Goal: Information Seeking & Learning: Learn about a topic

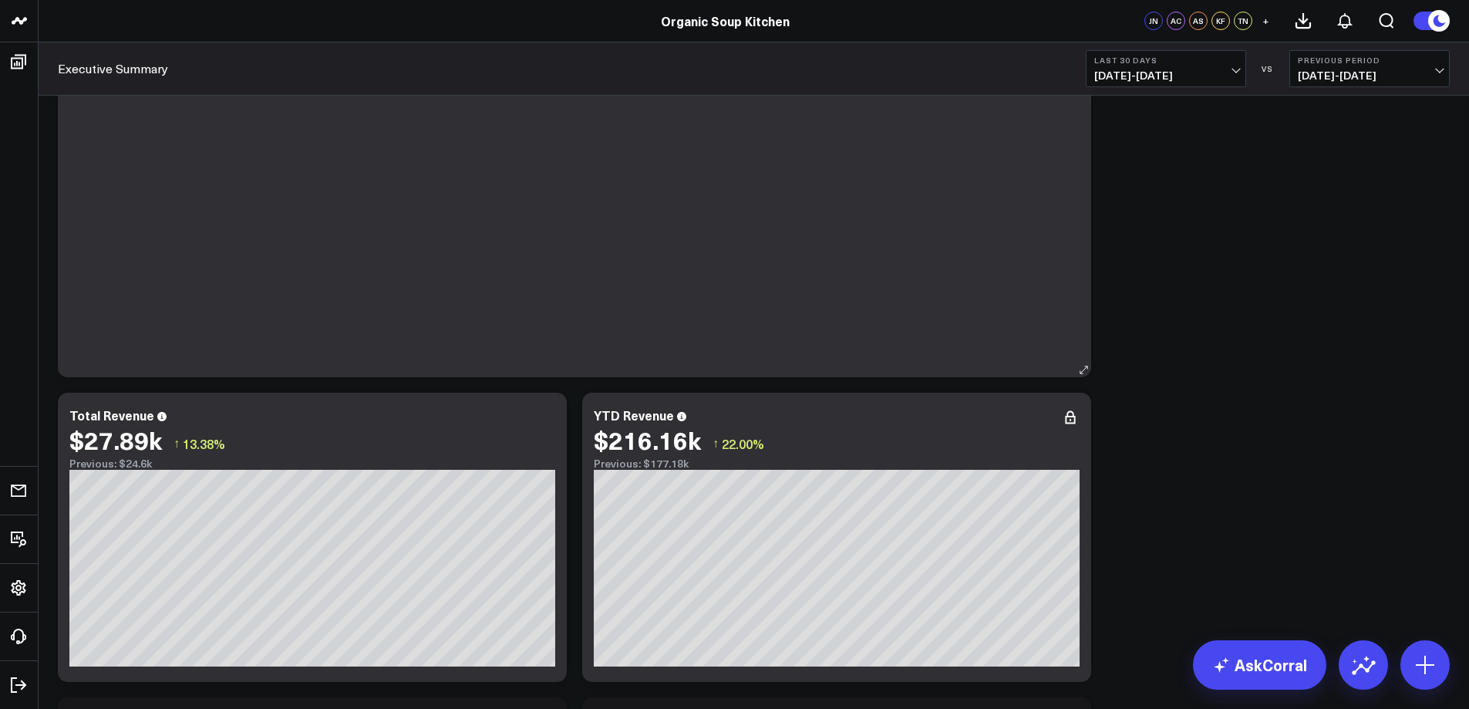
scroll to position [925, 0]
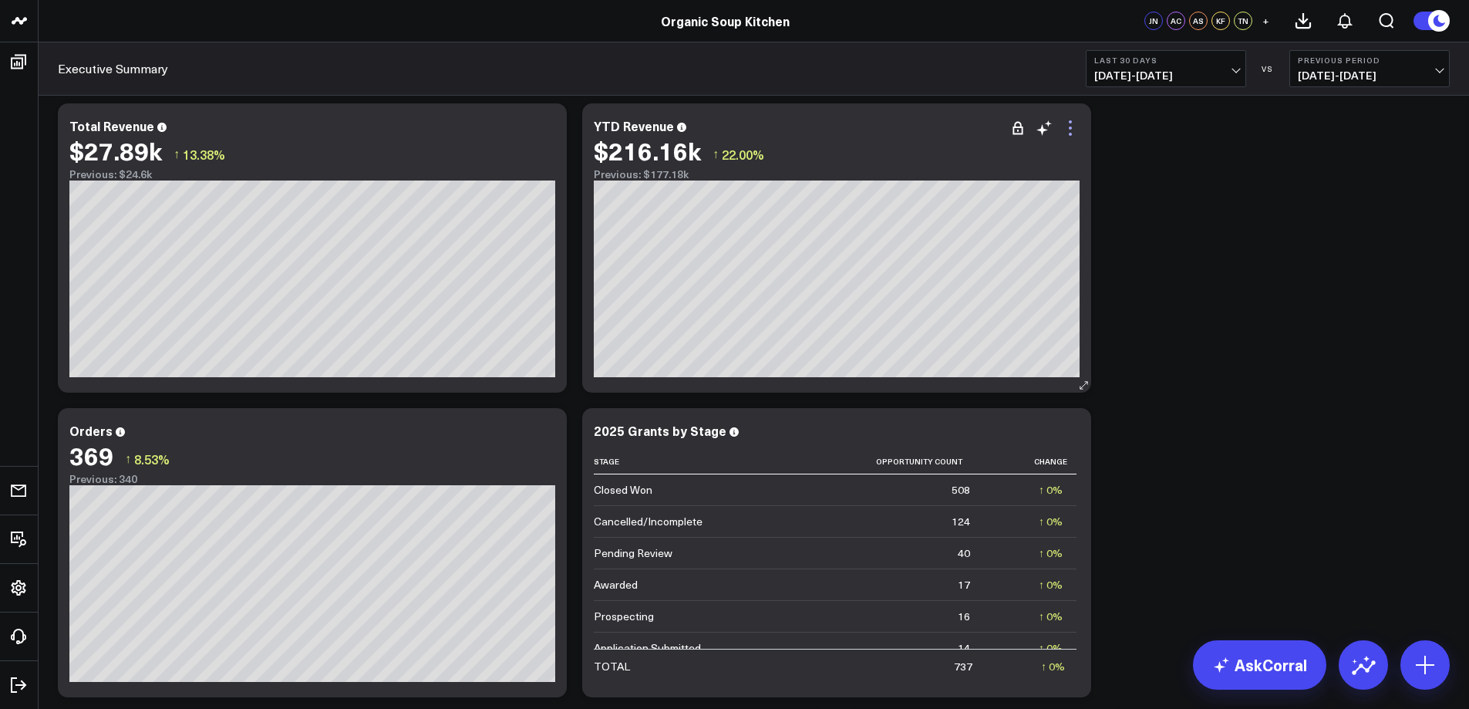
click at [1073, 130] on icon at bounding box center [1070, 128] width 19 height 19
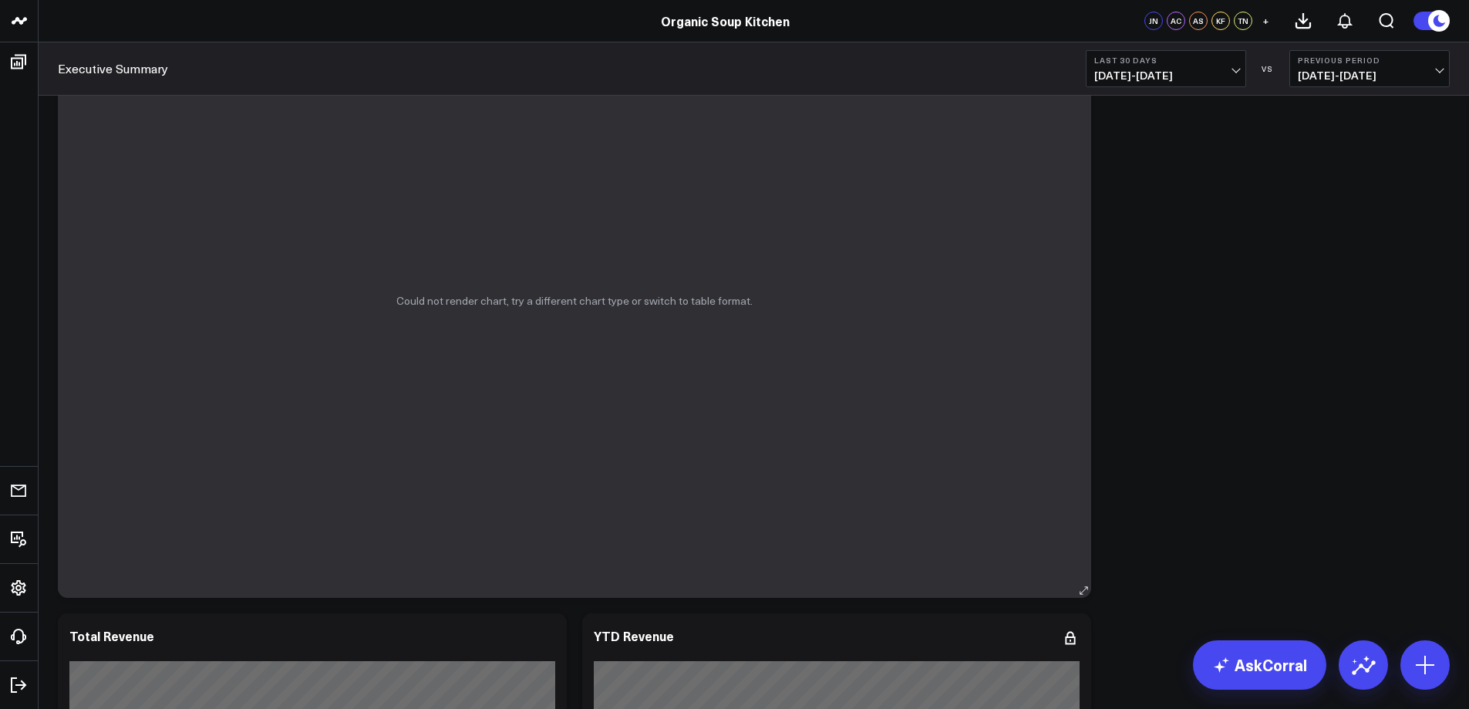
scroll to position [463, 0]
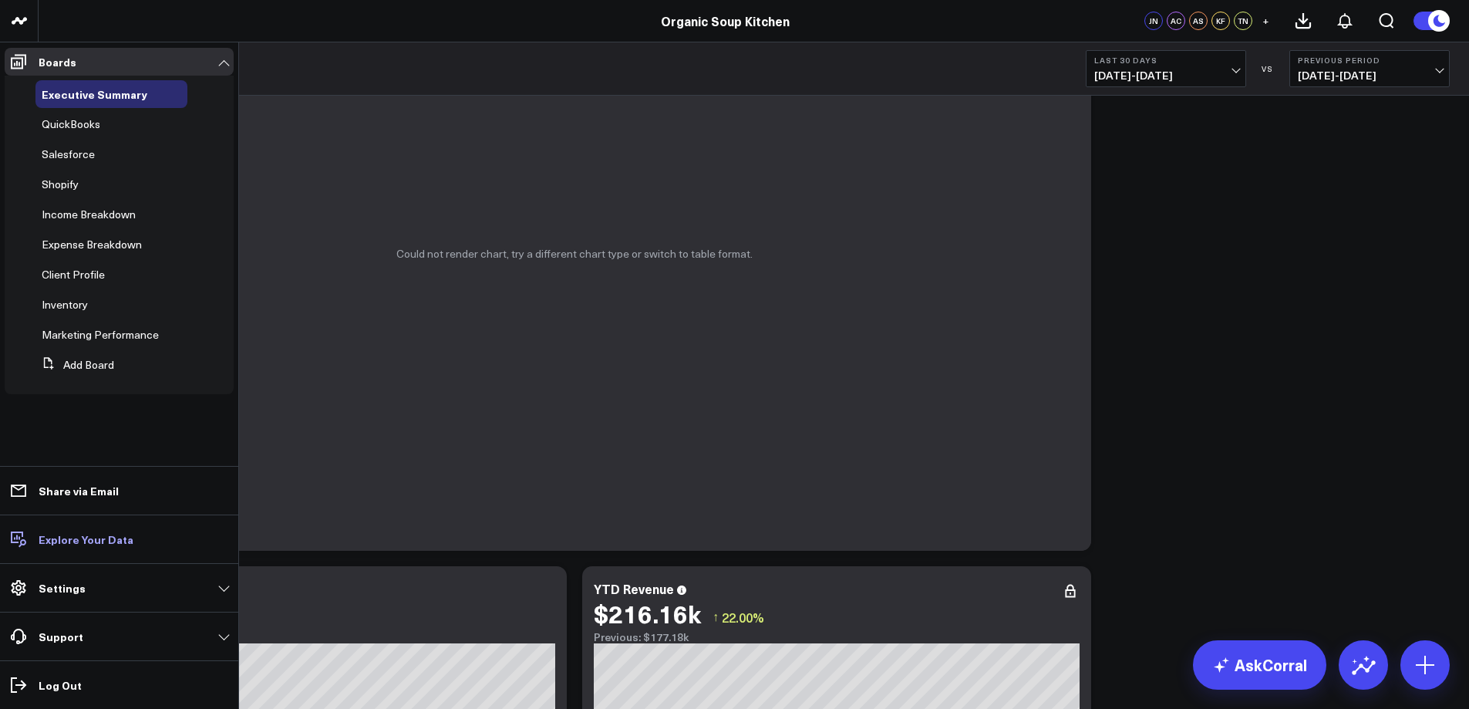
click at [72, 537] on p "Explore Your Data" at bounding box center [86, 539] width 95 height 12
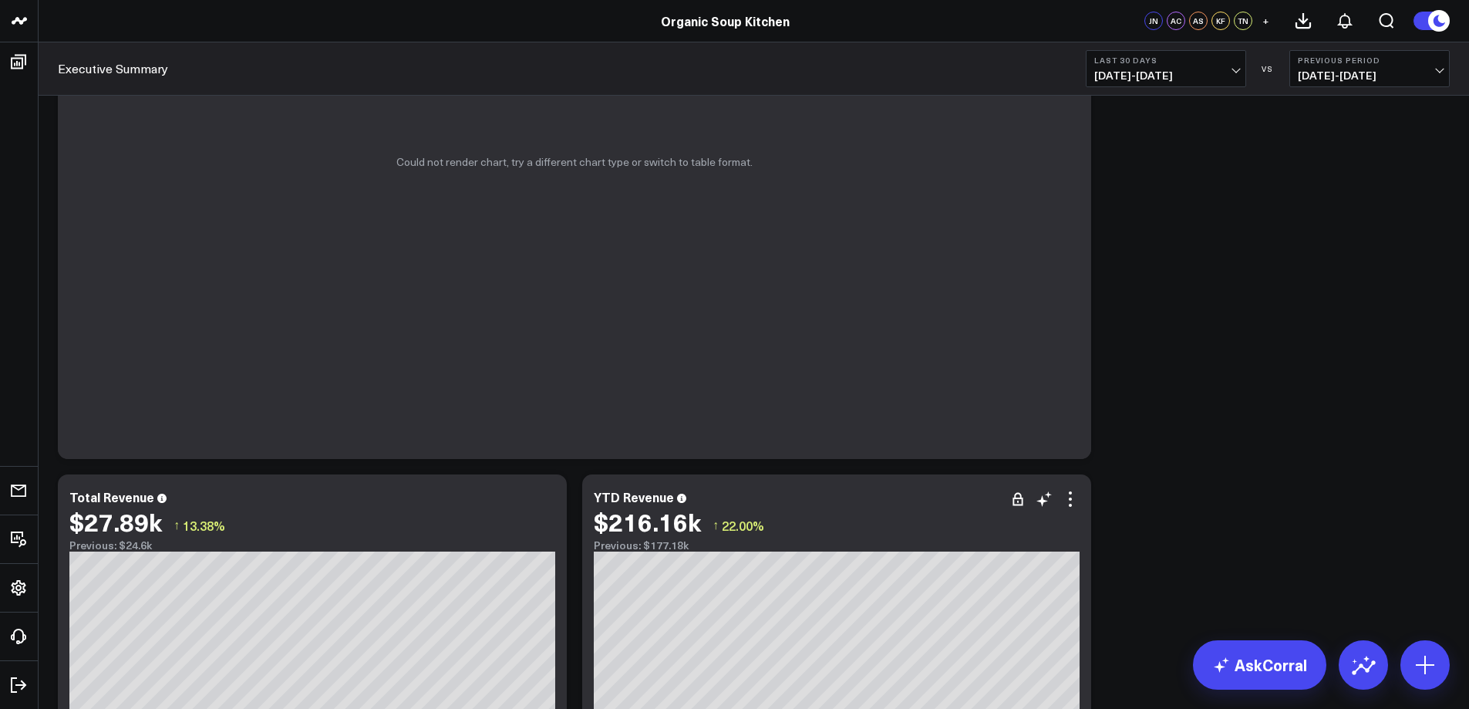
scroll to position [925, 0]
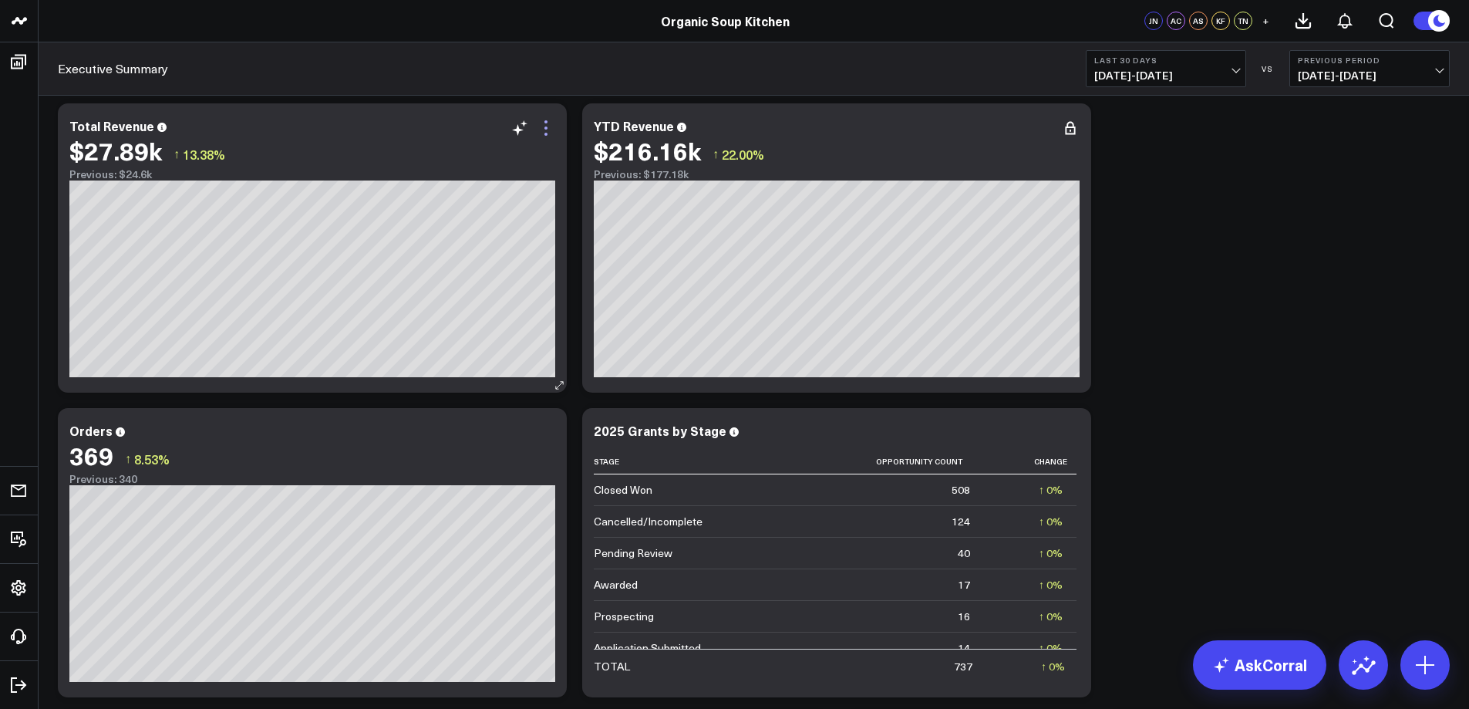
click at [545, 134] on icon at bounding box center [545, 134] width 3 height 3
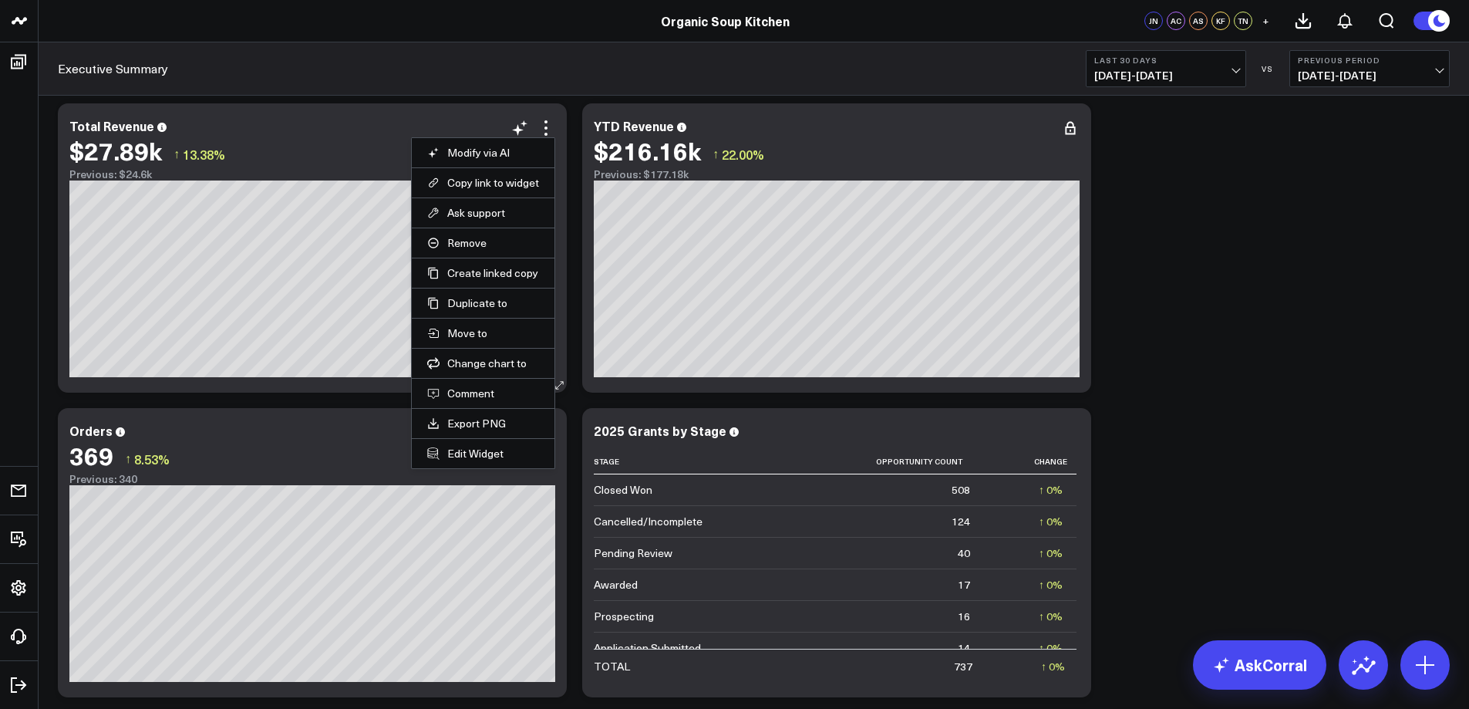
scroll to position [1542, 0]
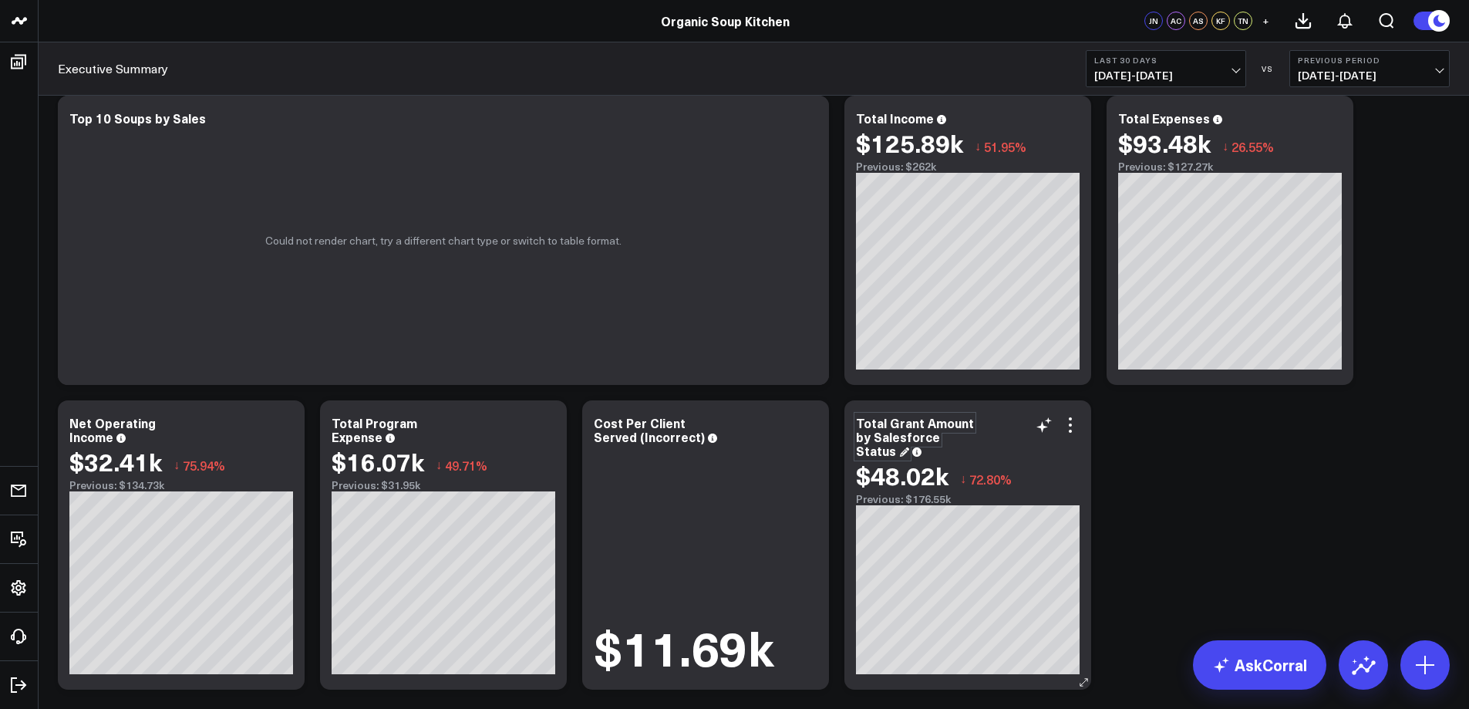
click at [965, 444] on div "Total Grant Amount by Salesforce Status" at bounding box center [915, 436] width 118 height 45
click at [881, 461] on div "$48.02k" at bounding box center [902, 475] width 93 height 28
click at [862, 461] on div "$48.02k" at bounding box center [902, 475] width 93 height 28
click at [899, 449] on icon at bounding box center [903, 451] width 9 height 9
